Goal: Navigation & Orientation: Find specific page/section

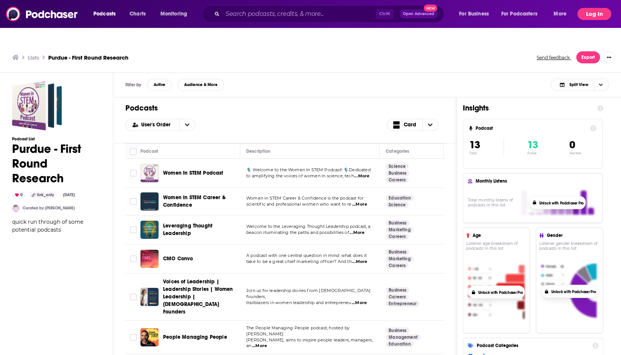
click at [590, 13] on button "Log In" at bounding box center [595, 14] width 34 height 12
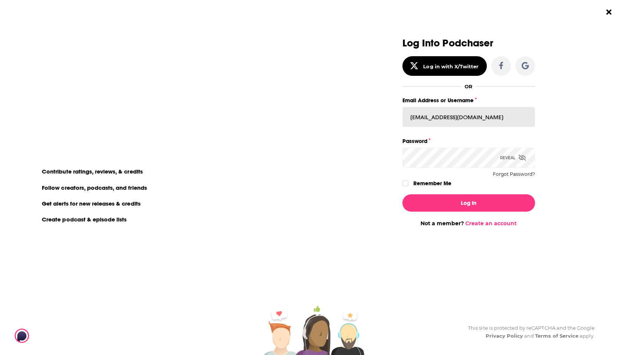
click at [437, 123] on input "[EMAIL_ADDRESS][DOMAIN_NAME]" at bounding box center [468, 117] width 133 height 20
type input "[EMAIL_ADDRESS][DOMAIN_NAME]"
click at [508, 159] on div "Reveal" at bounding box center [513, 157] width 26 height 20
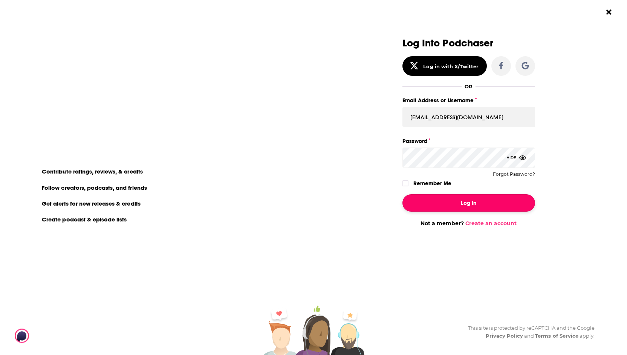
click at [458, 201] on button "Log In" at bounding box center [468, 202] width 133 height 17
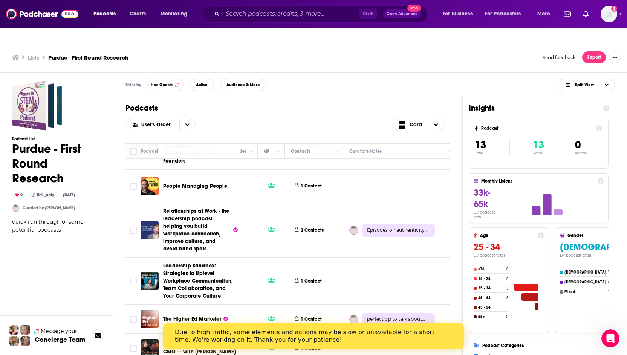
scroll to position [151, 412]
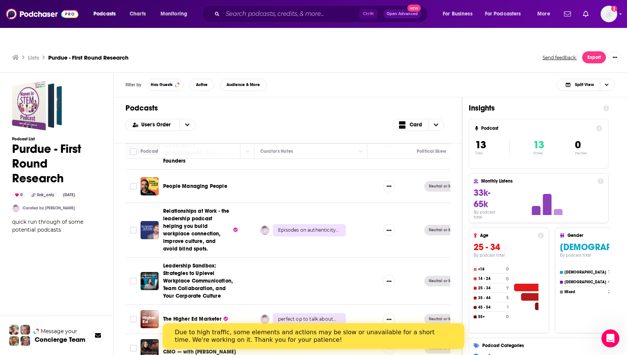
drag, startPoint x: 239, startPoint y: 354, endPoint x: 237, endPoint y: 4, distance: 349.7
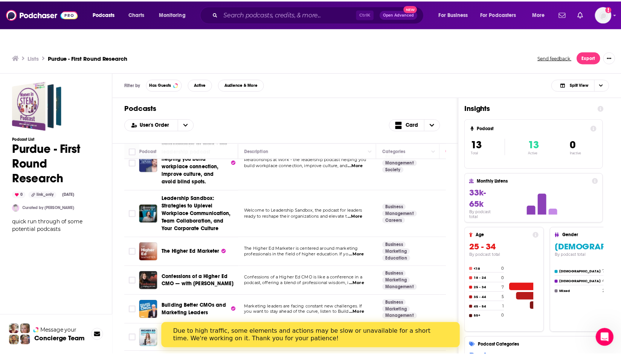
scroll to position [219, 0]
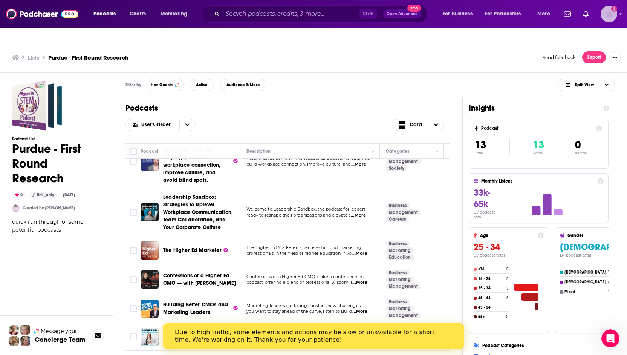
click at [608, 16] on img "Logged in as jgraybeal" at bounding box center [609, 14] width 17 height 17
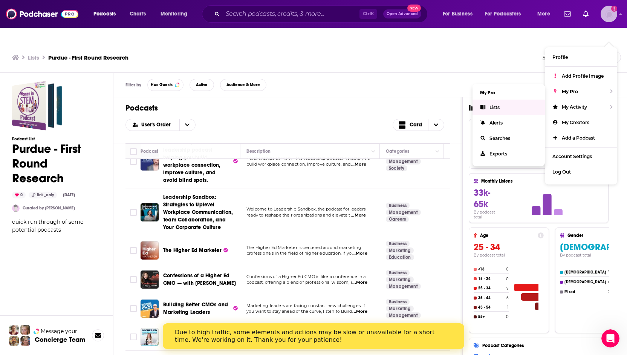
click at [486, 99] on link "Lists" at bounding box center [509, 106] width 72 height 15
